Goal: Information Seeking & Learning: Learn about a topic

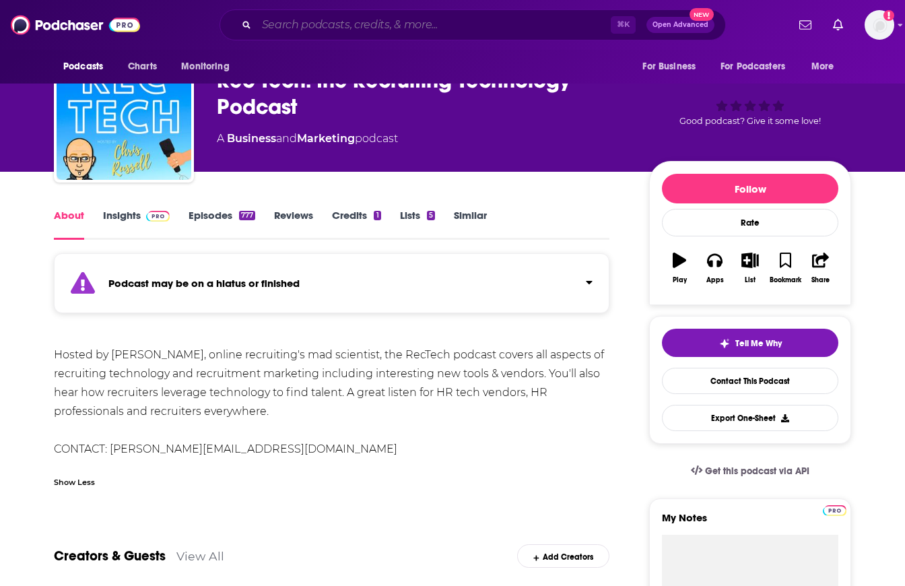
click at [484, 22] on input "Search podcasts, credits, & more..." at bounding box center [434, 25] width 354 height 22
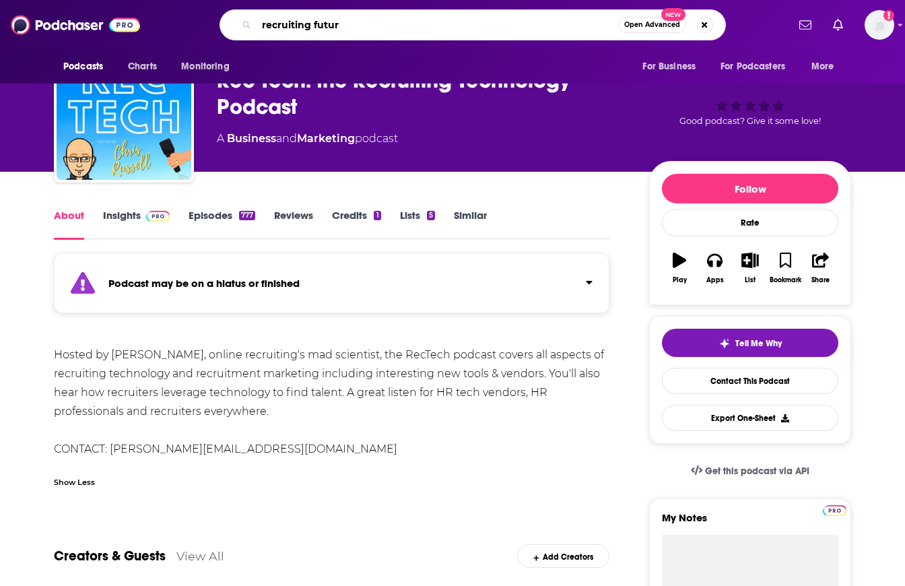
type input "recruiting future"
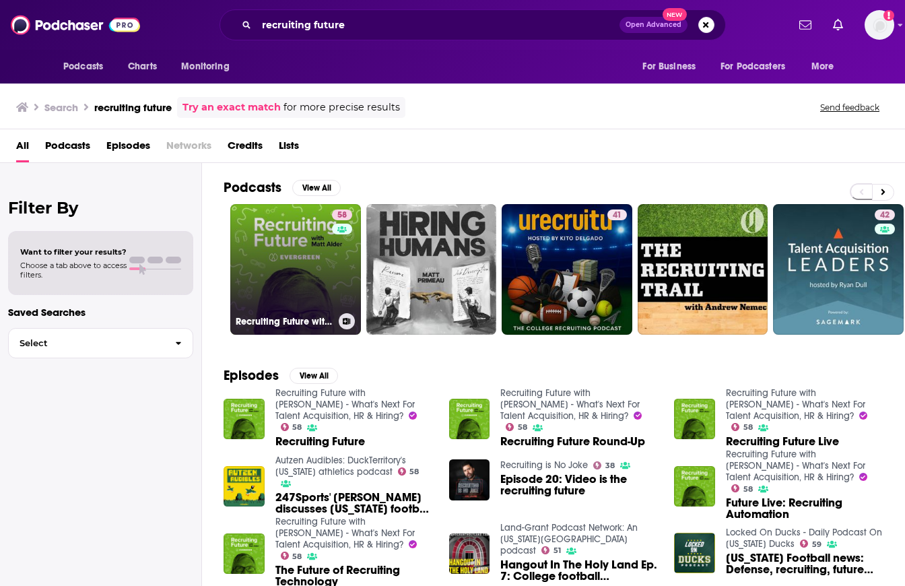
click at [294, 295] on link "58 Recruiting Future with [PERSON_NAME] - What's Next For Talent Acquisition, H…" at bounding box center [295, 269] width 131 height 131
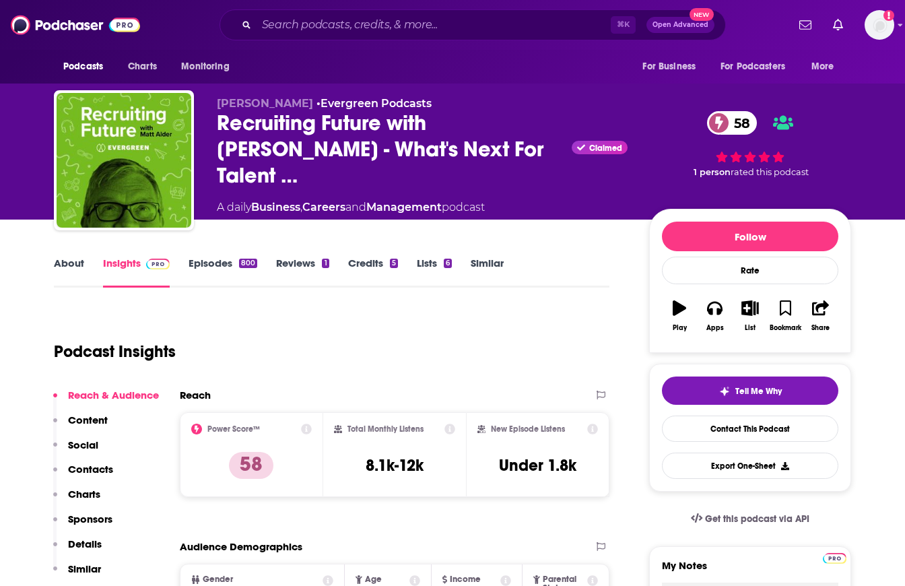
click at [71, 255] on div "About Insights Episodes 800 Reviews 1 Credits 5 Lists 6 Similar" at bounding box center [332, 271] width 556 height 33
click at [71, 264] on link "About" at bounding box center [69, 272] width 30 height 31
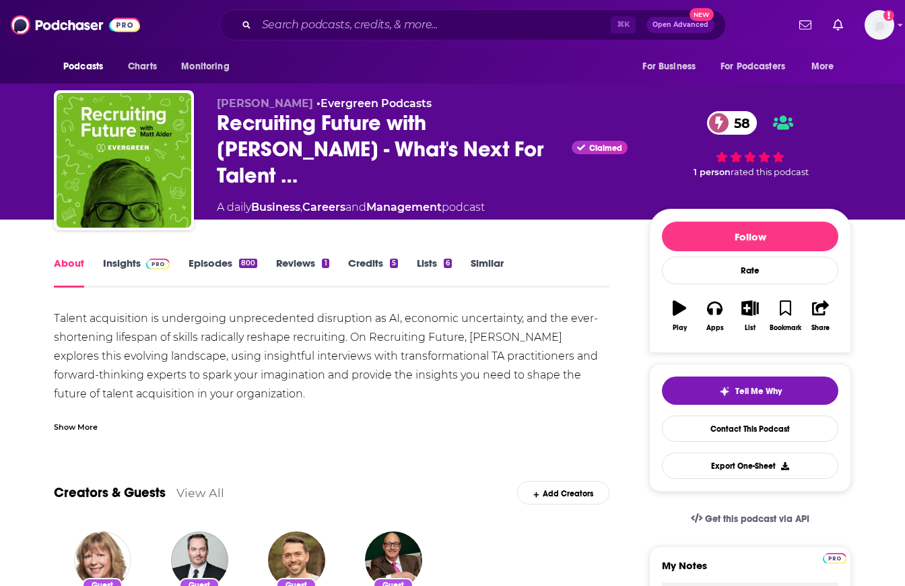
click at [79, 425] on div "Show More" at bounding box center [76, 426] width 44 height 13
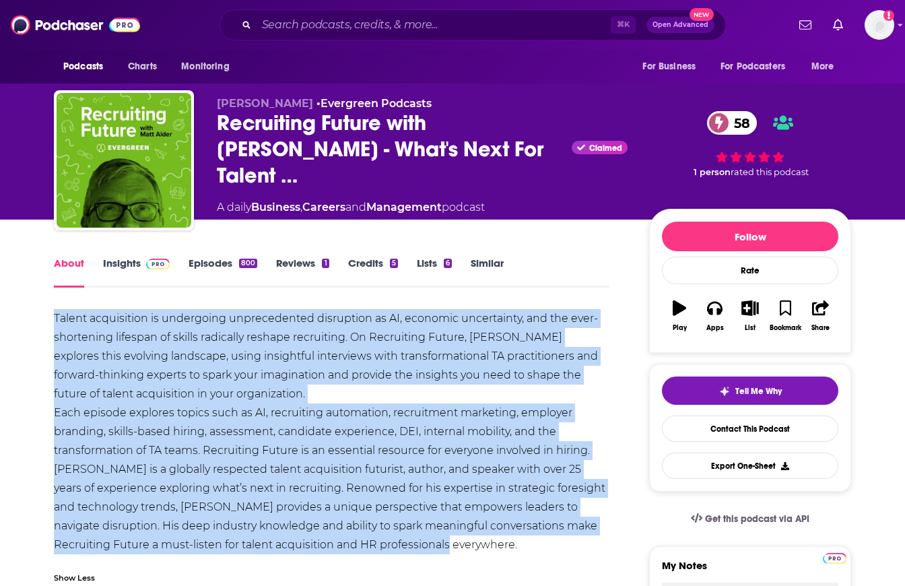
drag, startPoint x: 413, startPoint y: 545, endPoint x: 49, endPoint y: 321, distance: 427.1
copy div "Loremi dolorsitame co adipiscing elitseddoeius temporinci ut LA, etdolore magna…"
